Goal: Task Accomplishment & Management: Complete application form

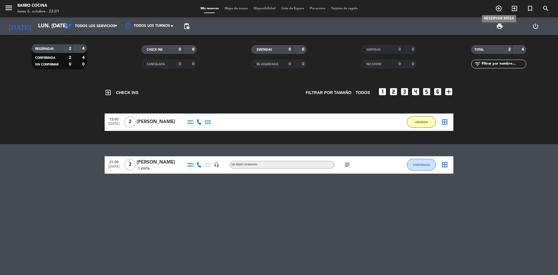
click at [499, 8] on icon "add_circle_outline" at bounding box center [498, 8] width 7 height 7
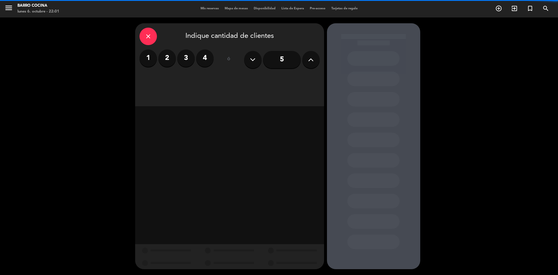
click at [312, 57] on icon at bounding box center [311, 59] width 6 height 9
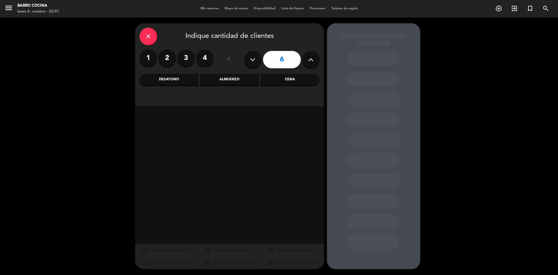
click at [240, 78] on div "Almuerzo" at bounding box center [229, 80] width 59 height 12
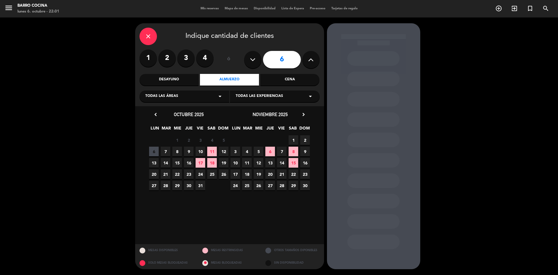
click at [165, 154] on span "7" at bounding box center [166, 152] width 10 height 10
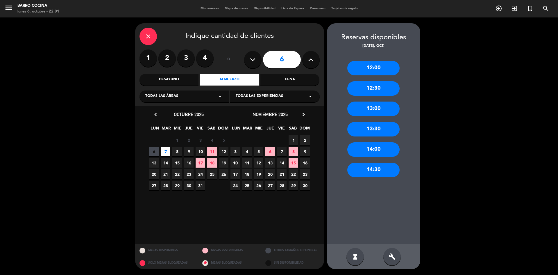
click at [378, 154] on div "14:00" at bounding box center [373, 149] width 52 height 15
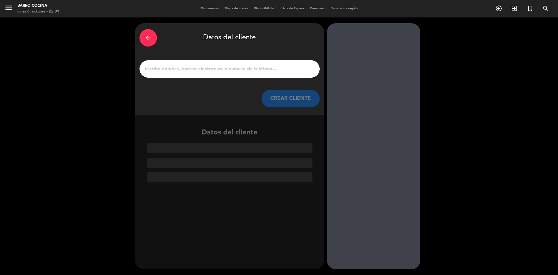
click at [249, 72] on input "1" at bounding box center [230, 69] width 172 height 8
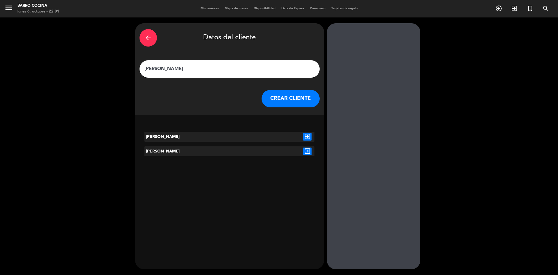
type input "[PERSON_NAME]"
click at [304, 139] on icon "exit_to_app" at bounding box center [307, 137] width 8 height 8
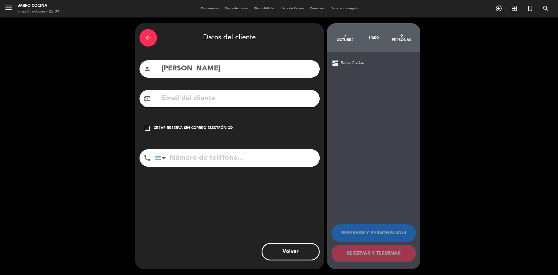
click at [188, 127] on div "Crear reserva sin correo electrónico" at bounding box center [193, 128] width 79 height 6
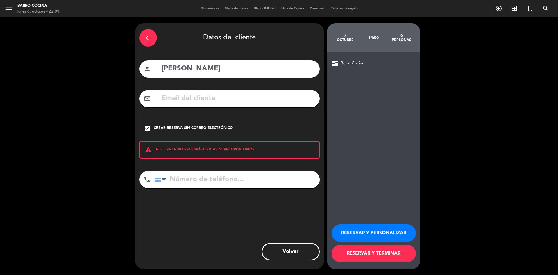
click at [391, 236] on button "RESERVAR Y PERSONALIZAR" at bounding box center [374, 232] width 84 height 17
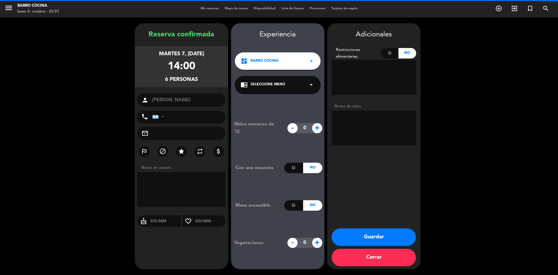
click at [364, 122] on textarea at bounding box center [374, 127] width 85 height 35
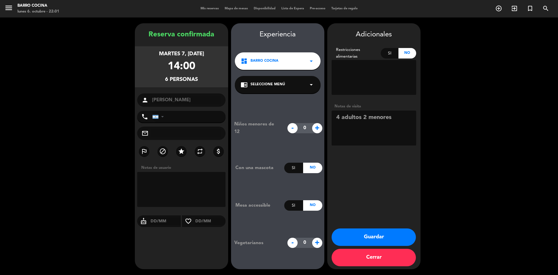
type textarea "4 adultos 2 menores"
click at [391, 230] on button "Guardar" at bounding box center [374, 236] width 84 height 17
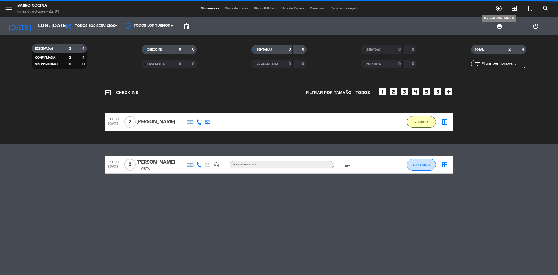
click at [502, 11] on span "add_circle_outline" at bounding box center [499, 8] width 16 height 10
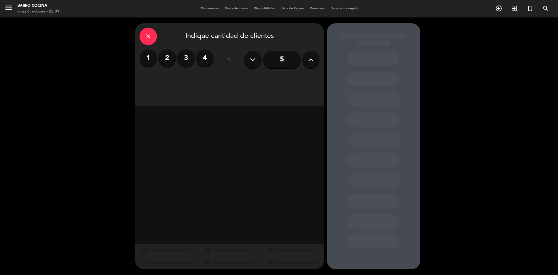
click at [259, 64] on button at bounding box center [252, 59] width 17 height 17
click at [256, 63] on icon at bounding box center [253, 59] width 6 height 9
click at [310, 58] on icon at bounding box center [311, 59] width 6 height 9
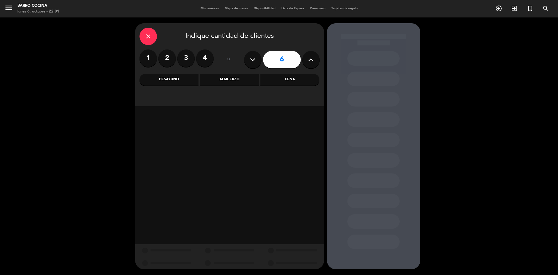
click at [233, 80] on div "Almuerzo" at bounding box center [229, 80] width 59 height 12
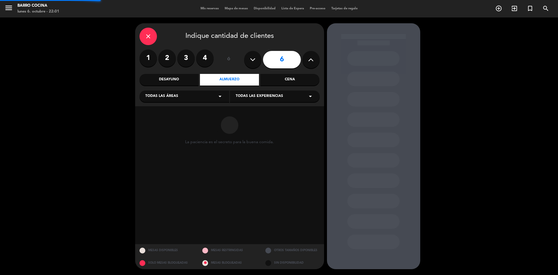
click at [298, 76] on div "Cena" at bounding box center [289, 80] width 59 height 12
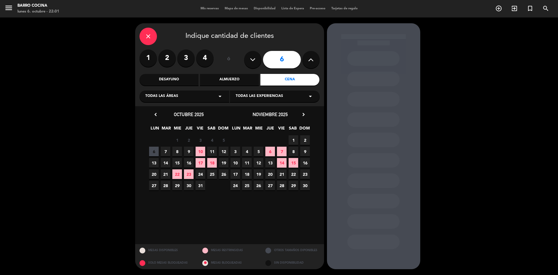
click at [169, 151] on span "7" at bounding box center [166, 152] width 10 height 10
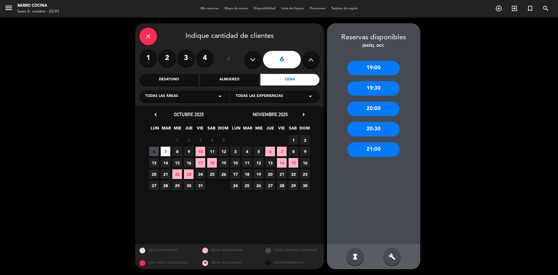
click at [370, 131] on div "20:30" at bounding box center [373, 129] width 52 height 15
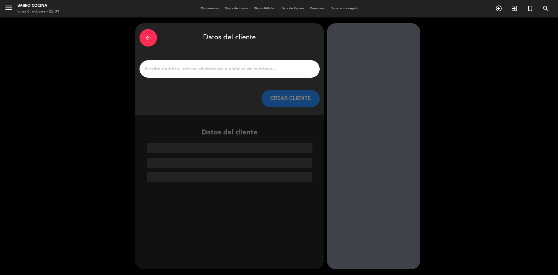
click at [248, 67] on input "1" at bounding box center [230, 69] width 172 height 8
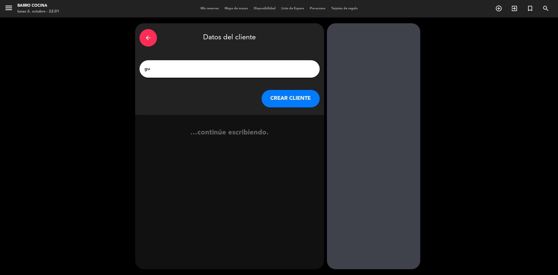
type input "g"
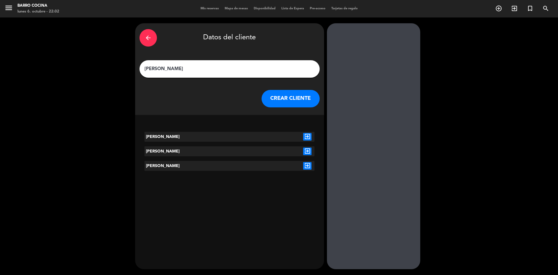
type input "[PERSON_NAME]"
click at [308, 137] on icon "exit_to_app" at bounding box center [307, 137] width 8 height 8
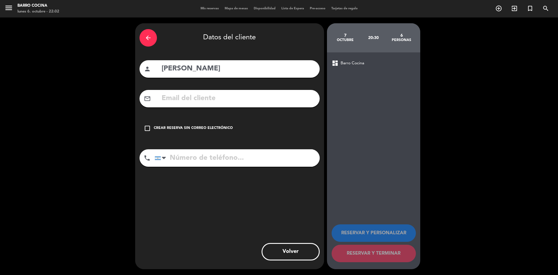
click at [208, 128] on div "Crear reserva sin correo electrónico" at bounding box center [193, 128] width 79 height 6
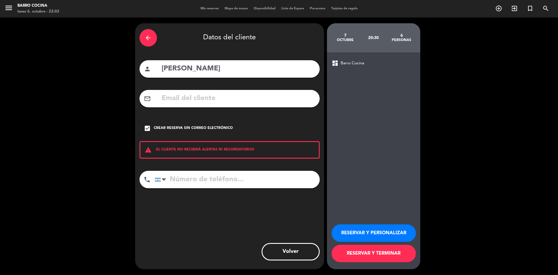
click at [387, 231] on button "RESERVAR Y PERSONALIZAR" at bounding box center [374, 232] width 84 height 17
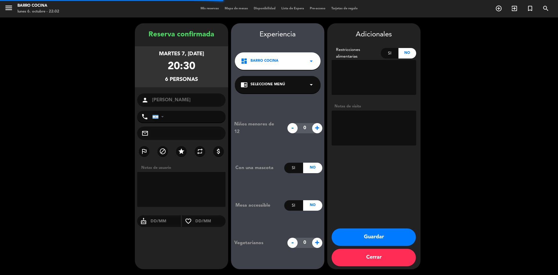
click at [372, 134] on textarea at bounding box center [374, 127] width 85 height 35
type textarea "4 adultos 2 menores"
click at [383, 242] on button "Guardar" at bounding box center [374, 236] width 84 height 17
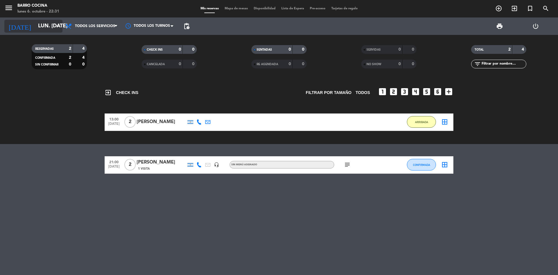
click at [57, 24] on icon "arrow_drop_down" at bounding box center [57, 26] width 7 height 7
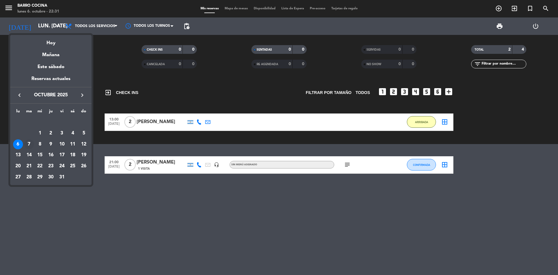
click at [32, 143] on div "7" at bounding box center [29, 144] width 10 height 10
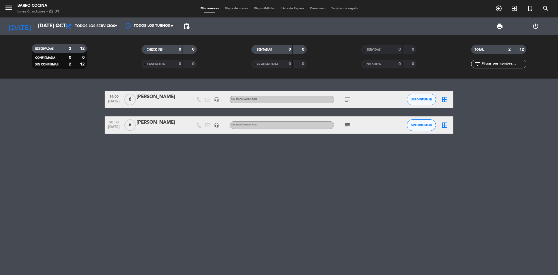
click at [153, 99] on div "[PERSON_NAME]" at bounding box center [161, 97] width 49 height 8
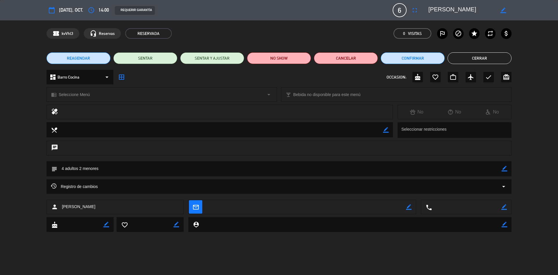
click at [495, 57] on button "Cerrar" at bounding box center [480, 58] width 64 height 12
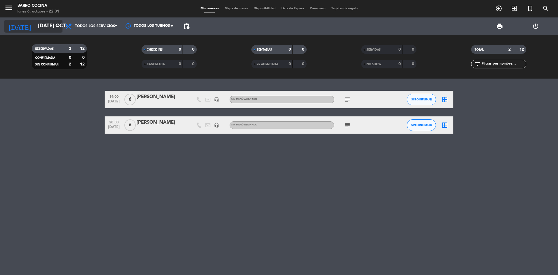
click at [48, 23] on input "[DATE] oct." at bounding box center [68, 26] width 67 height 12
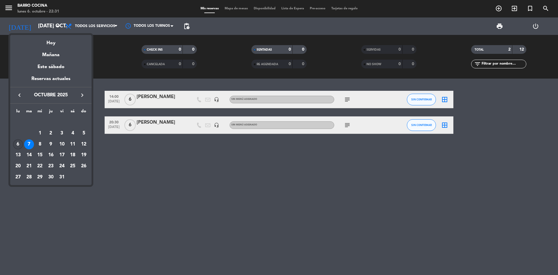
click at [17, 145] on div "6" at bounding box center [18, 144] width 10 height 10
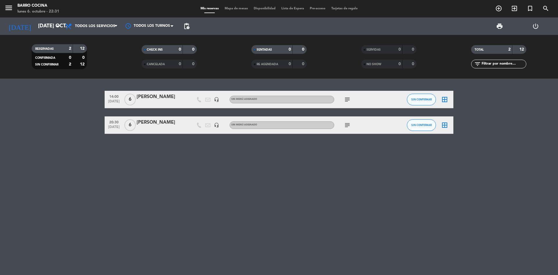
type input "lun. [DATE]"
